Goal: Navigation & Orientation: Understand site structure

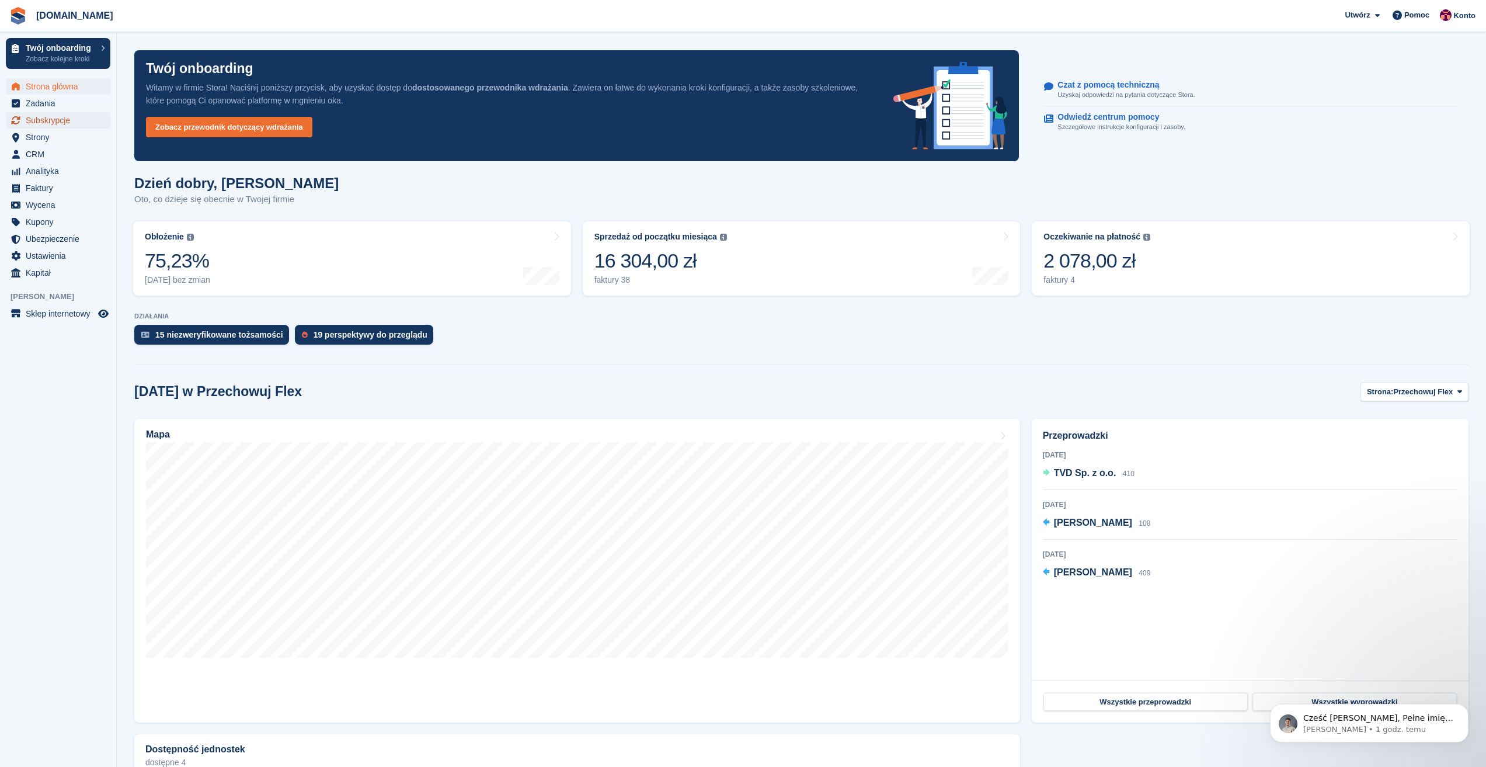
click at [43, 124] on span "Subskrypcje" at bounding box center [61, 120] width 70 height 16
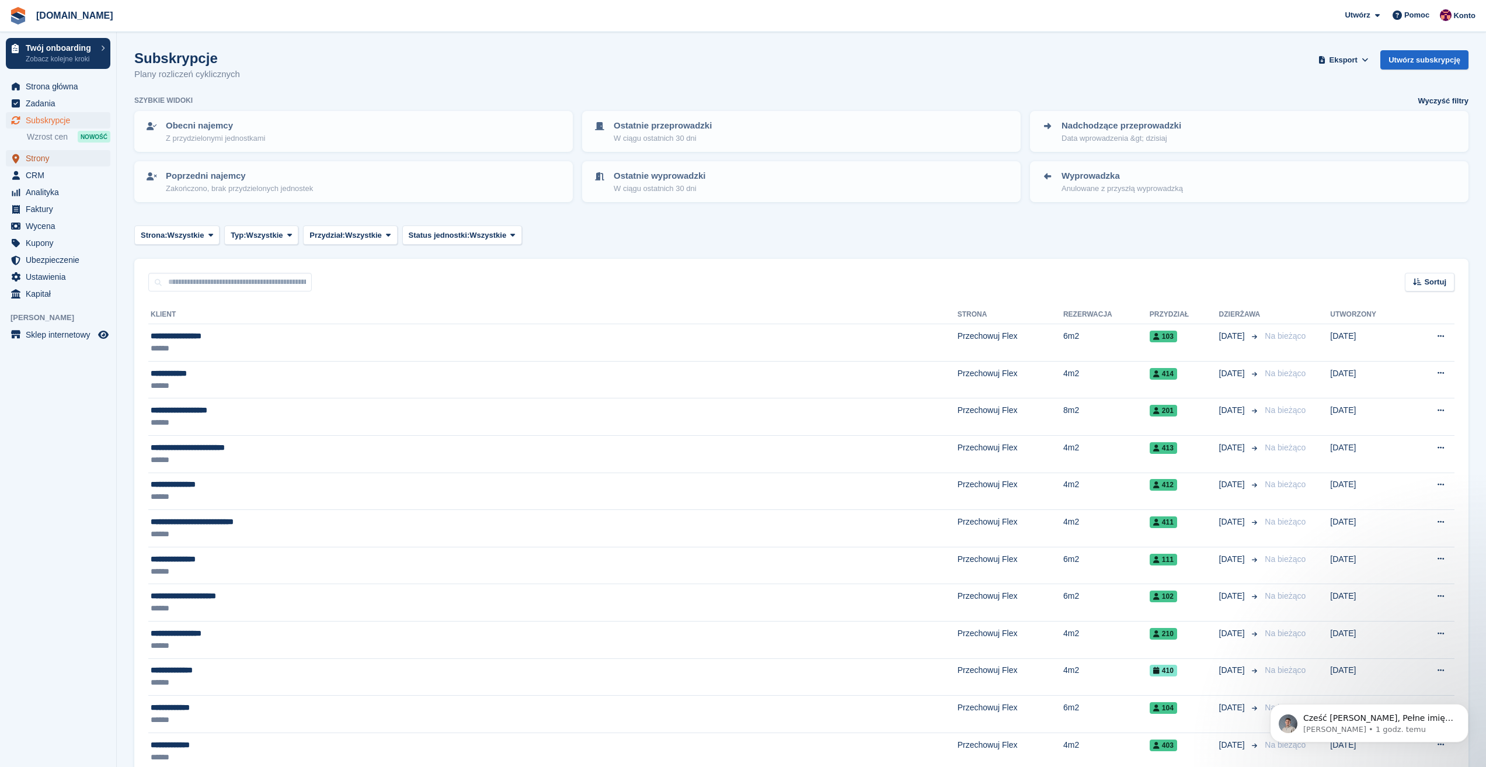
click at [44, 159] on span "Strony" at bounding box center [61, 158] width 70 height 16
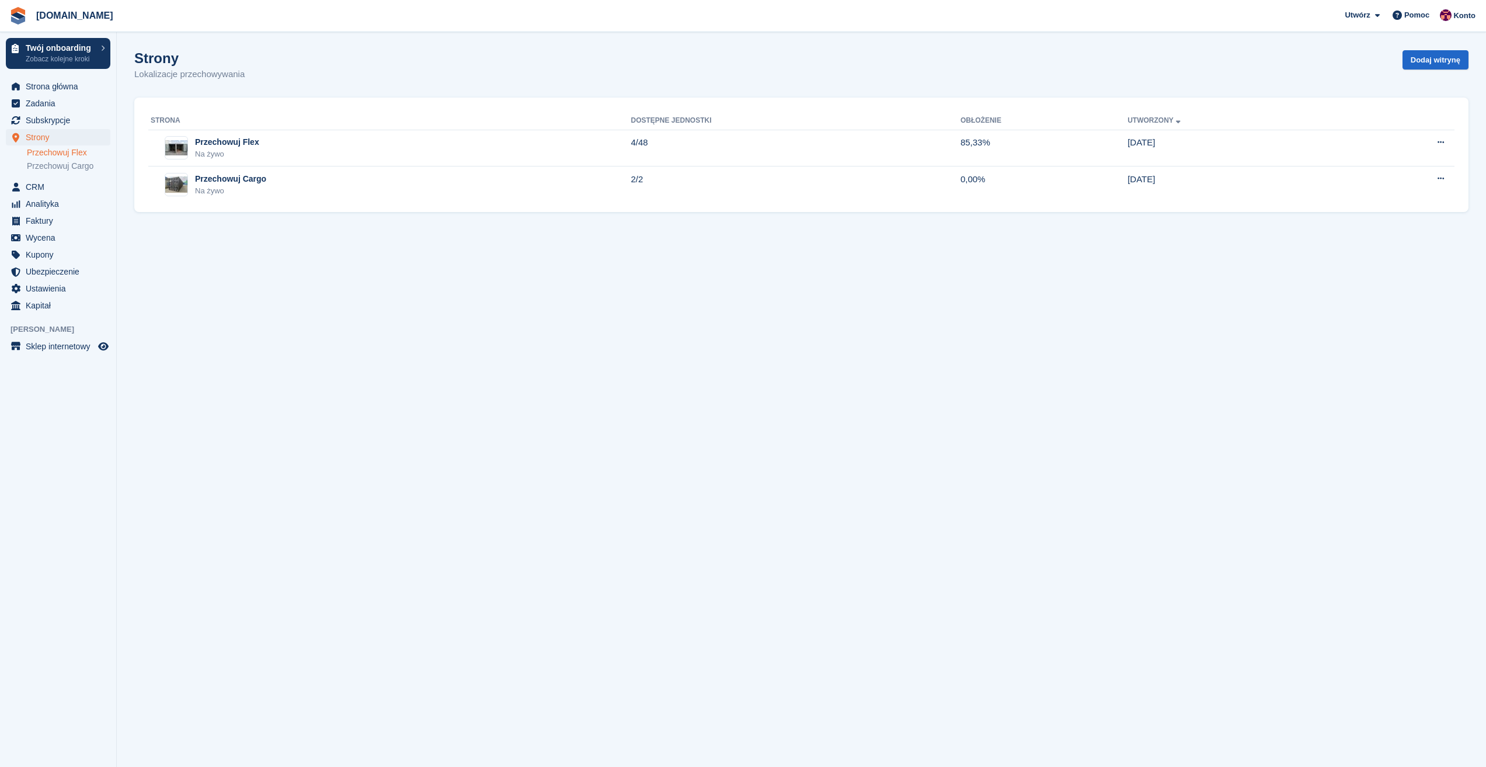
click at [52, 151] on link "Przechowuj Flex" at bounding box center [69, 152] width 84 height 11
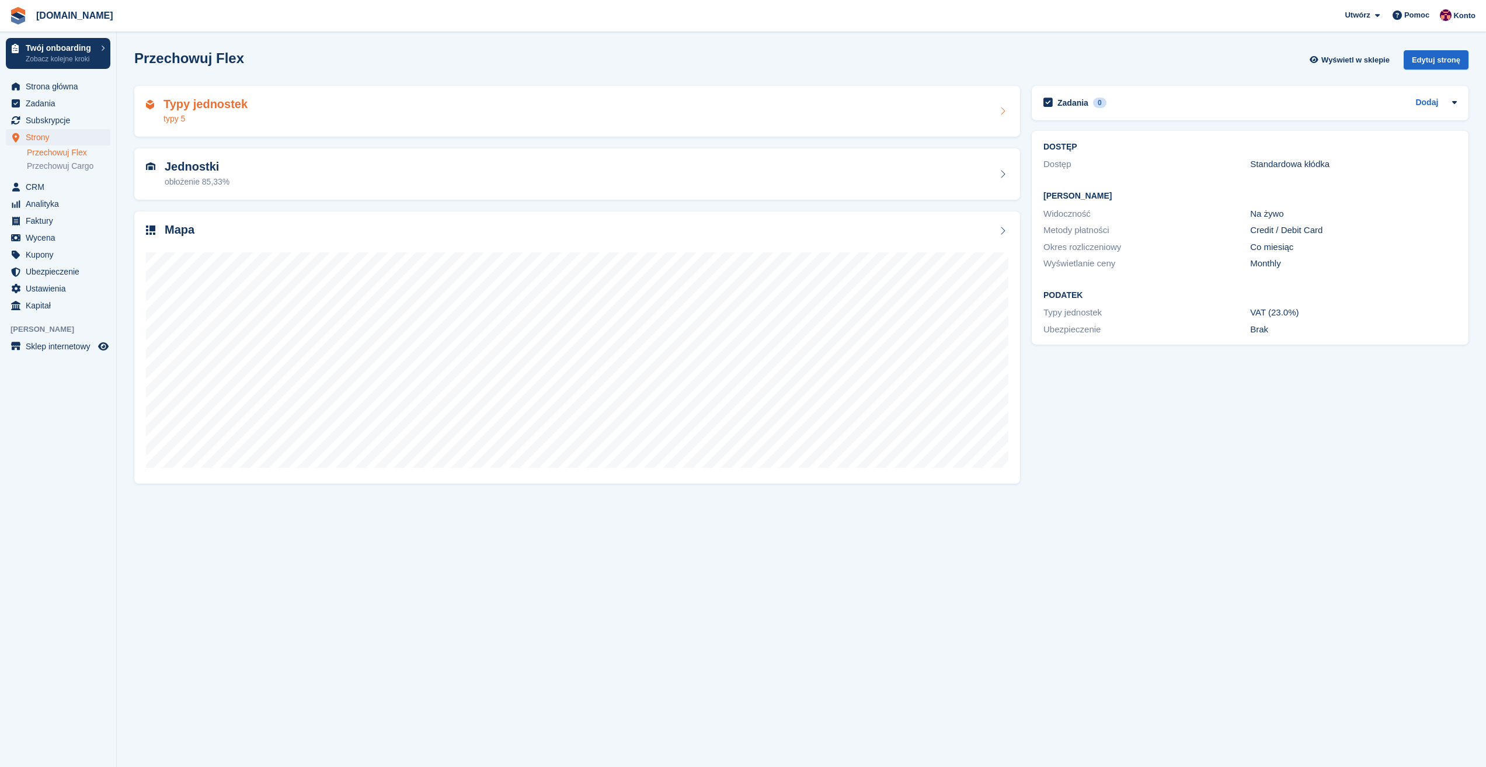
click at [201, 112] on div "Typy jednostek typy 5" at bounding box center [206, 112] width 84 height 28
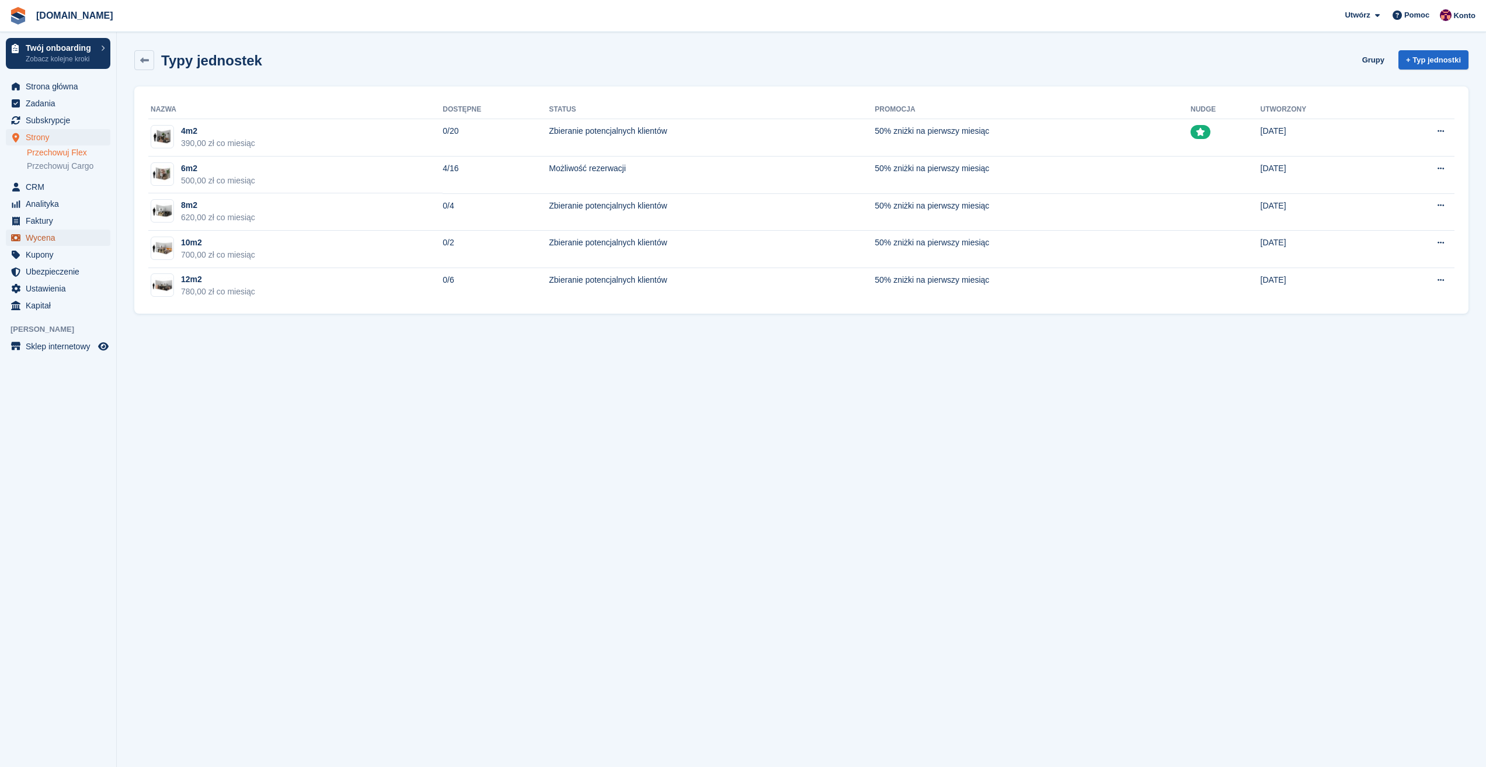
click at [61, 234] on span "Wycena" at bounding box center [61, 238] width 70 height 16
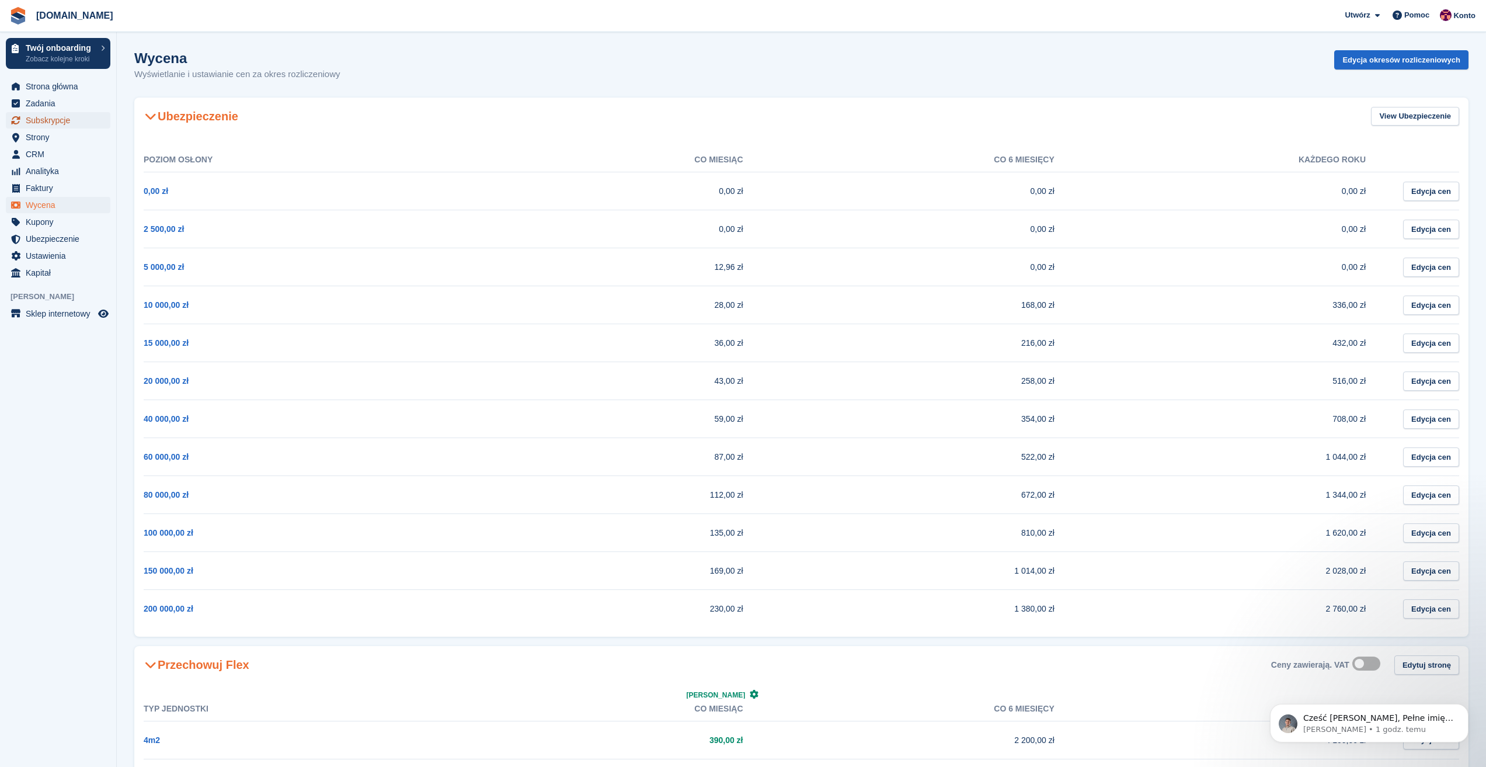
click at [52, 122] on span "Subskrypcje" at bounding box center [61, 120] width 70 height 16
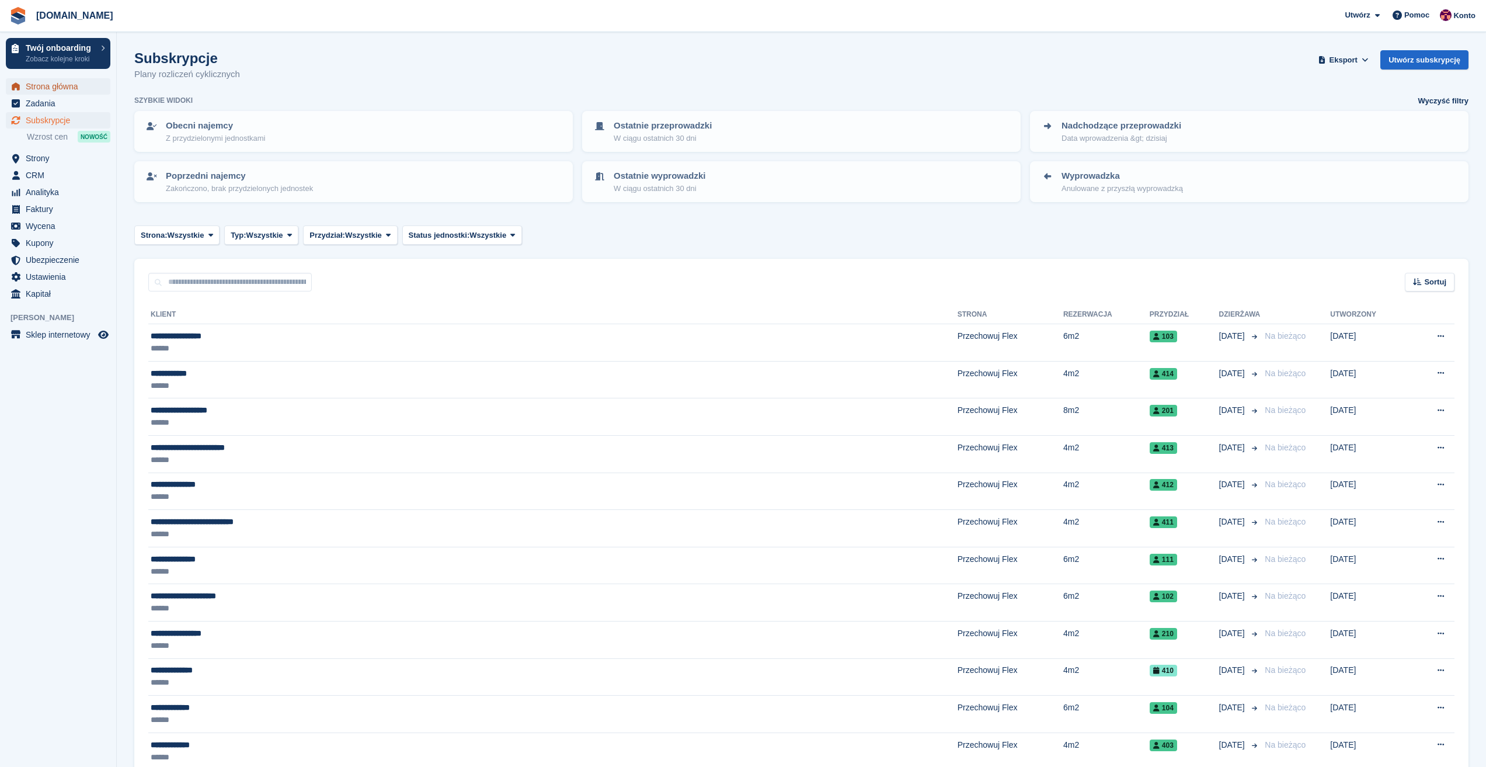
click at [64, 93] on span "Strona główna" at bounding box center [61, 86] width 70 height 16
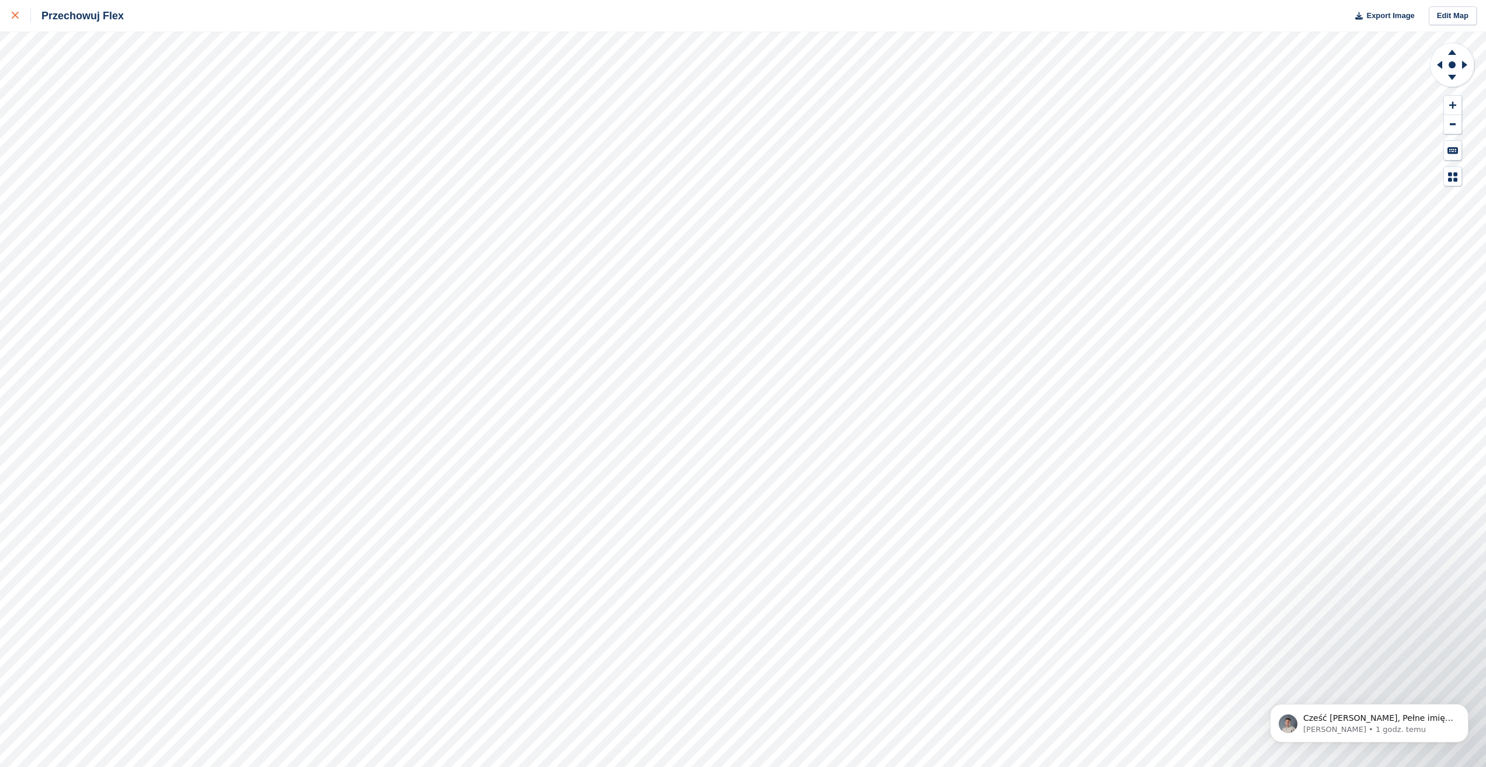
click at [20, 21] on div at bounding box center [21, 16] width 19 height 14
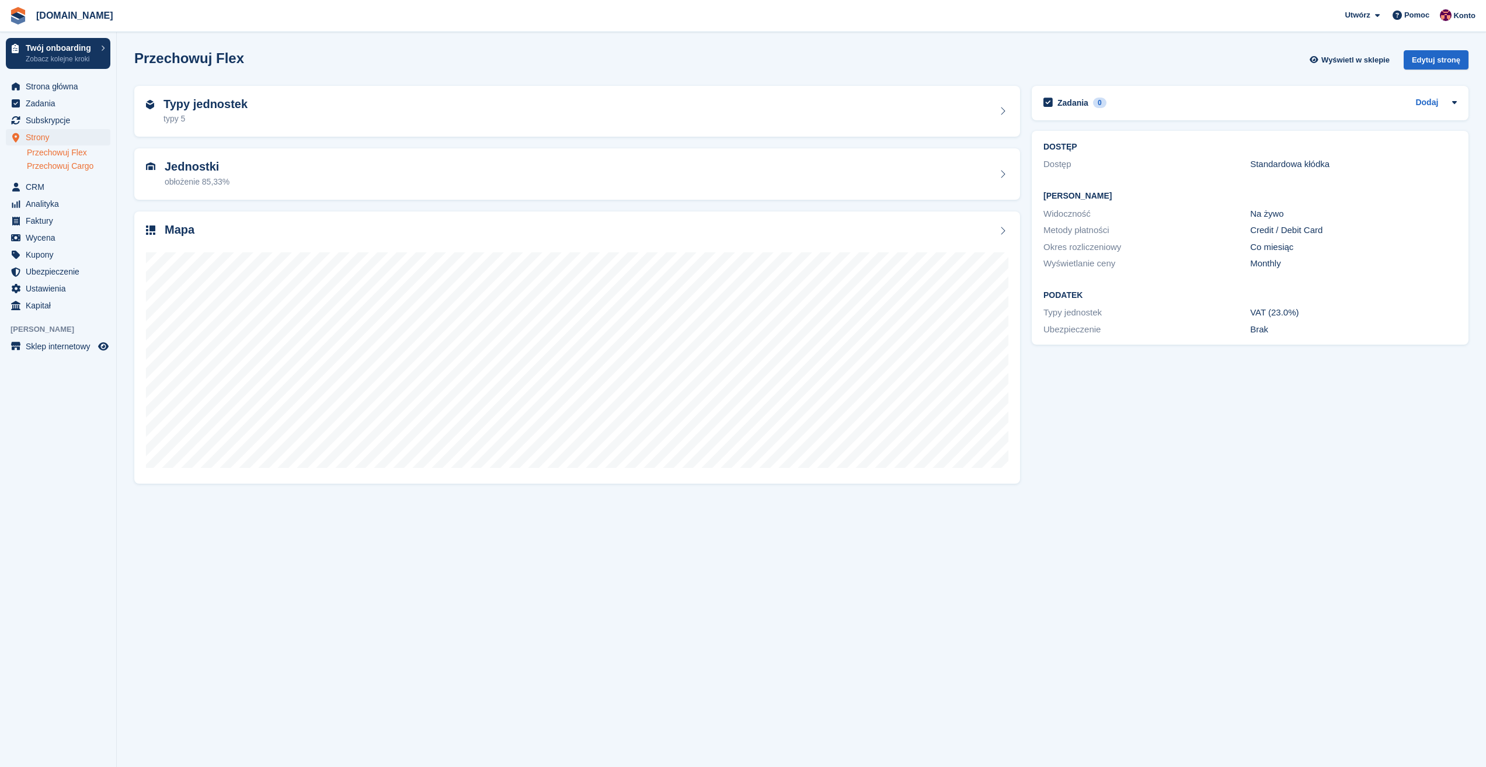
click at [65, 169] on link "Przechowuj Cargo" at bounding box center [69, 166] width 84 height 11
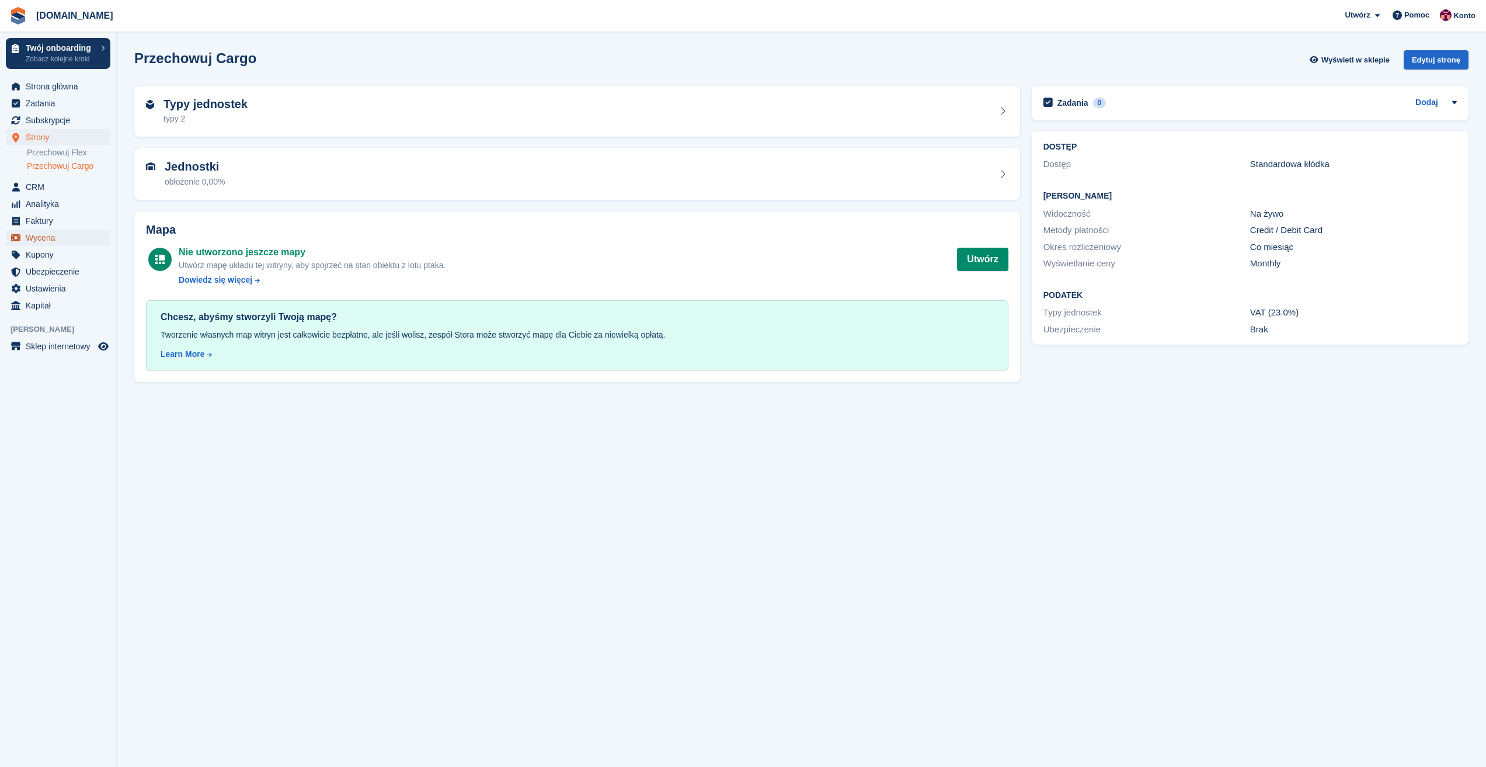
click at [34, 235] on span "Wycena" at bounding box center [61, 238] width 70 height 16
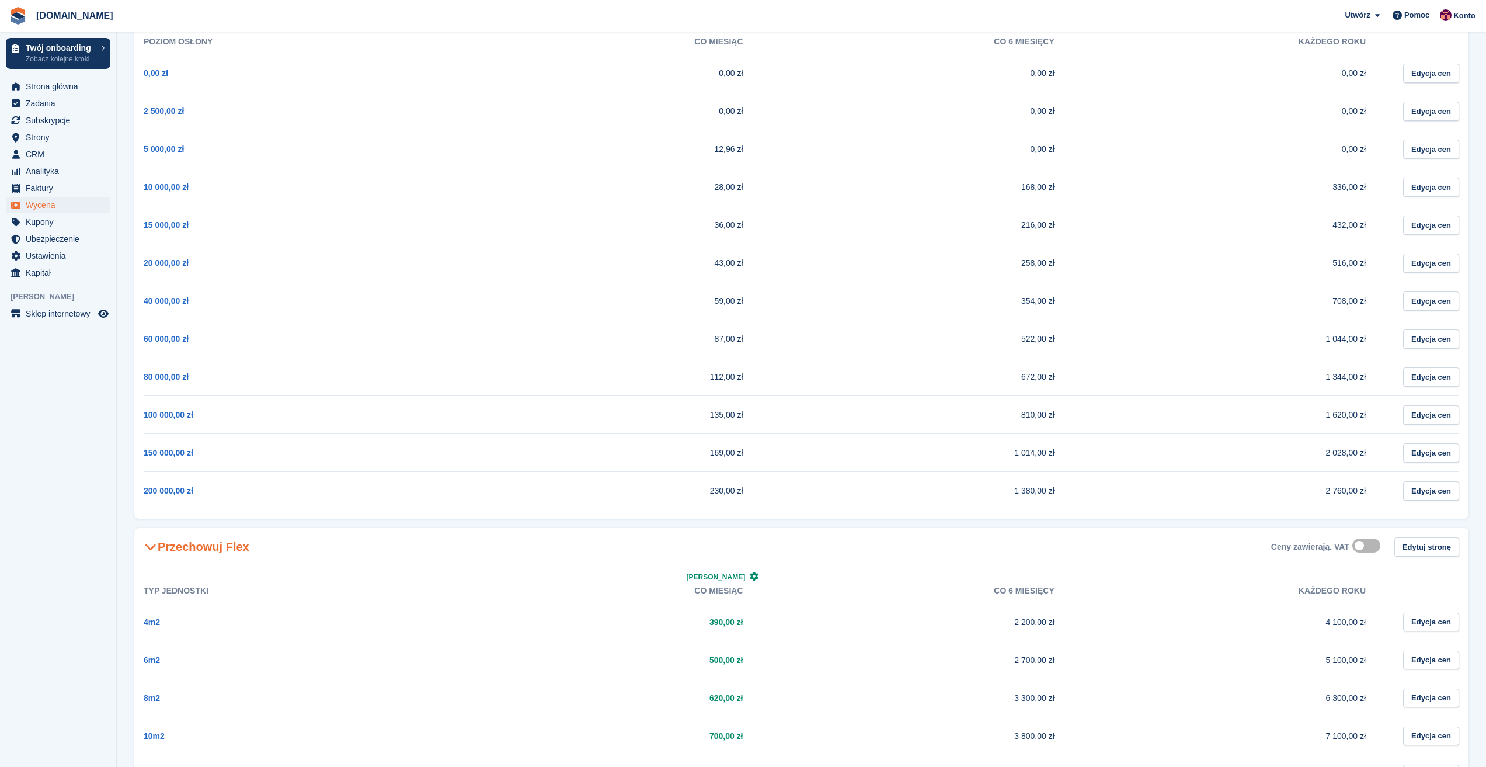
scroll to position [227, 0]
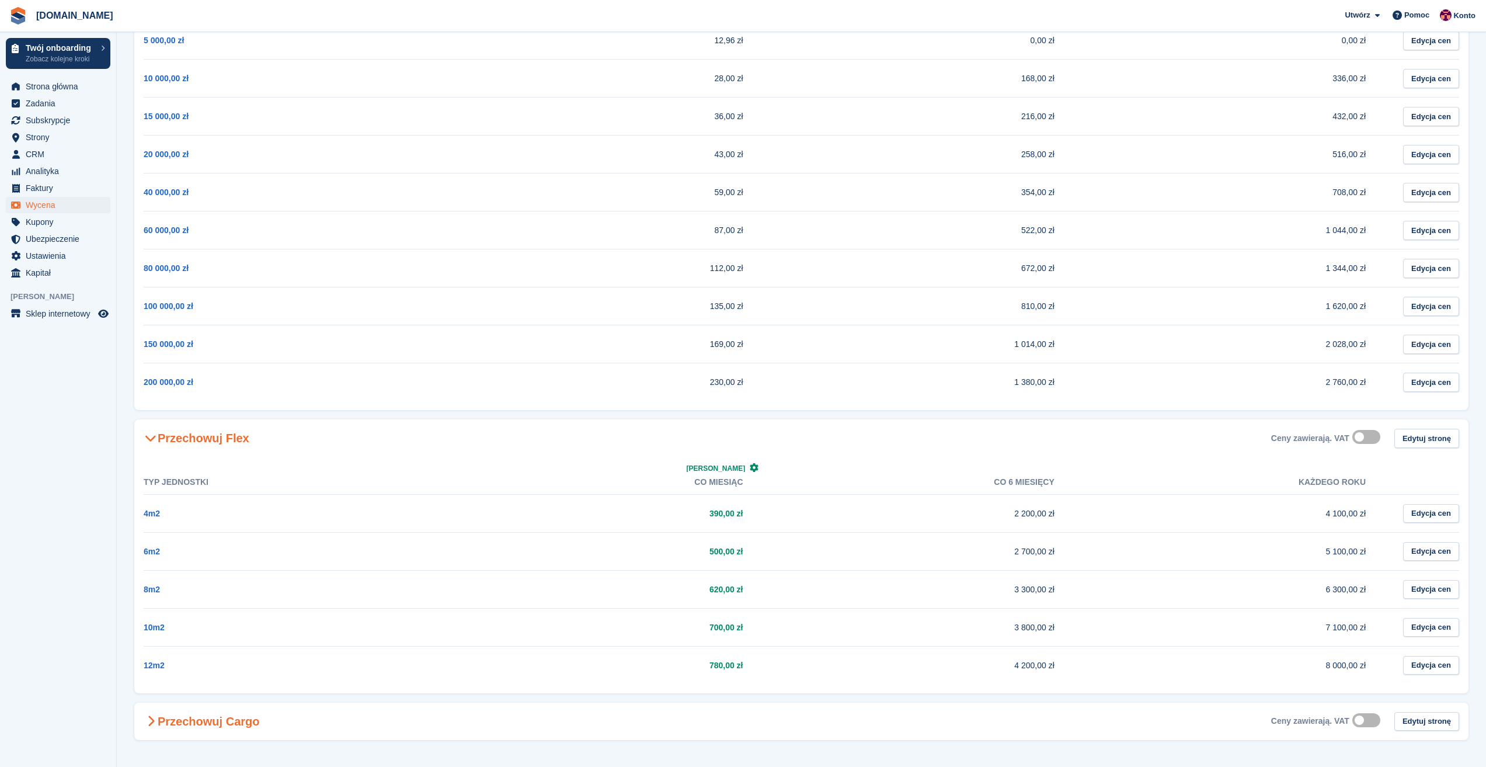
click at [215, 718] on h2 "Przechowuj Cargo" at bounding box center [202, 721] width 116 height 14
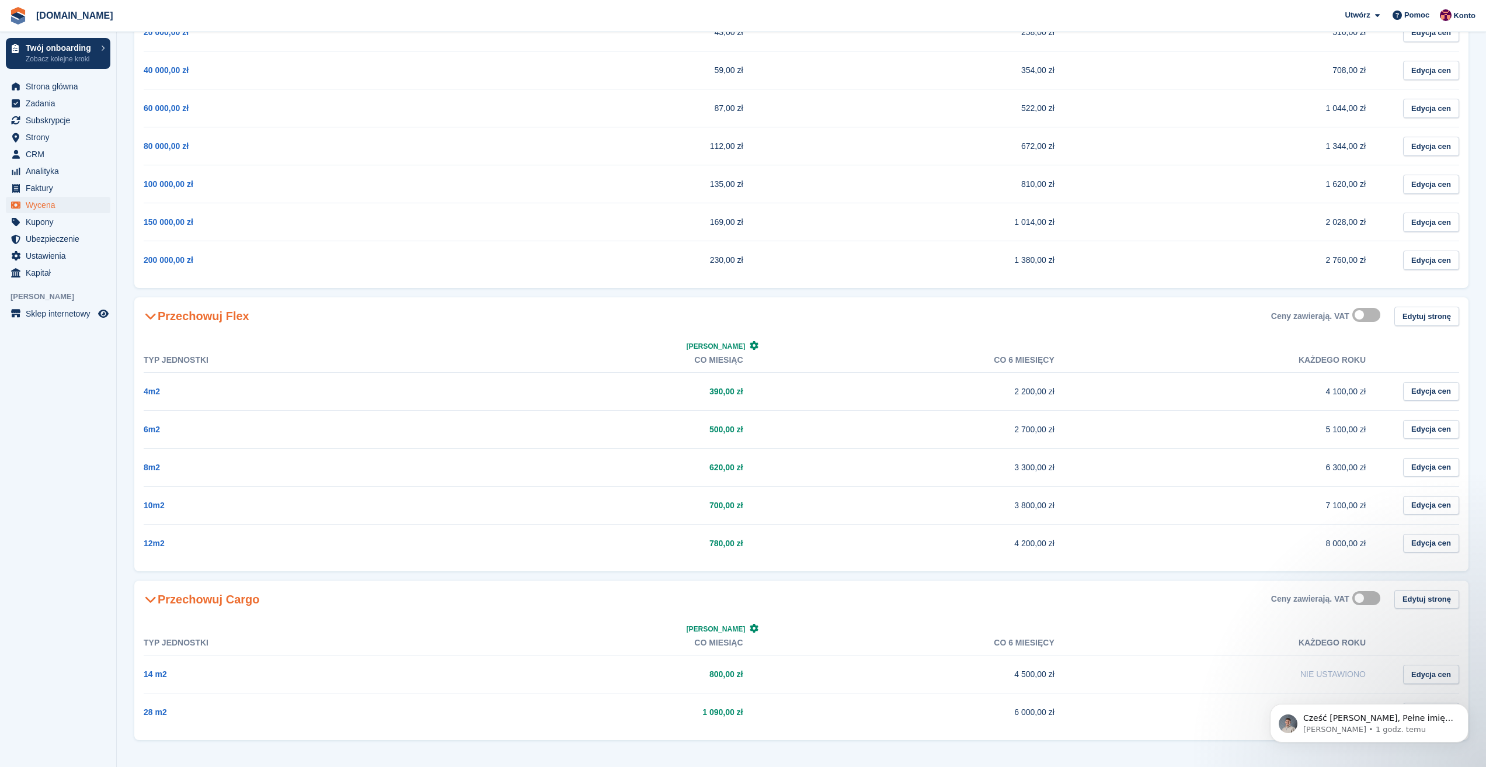
scroll to position [0, 0]
